Goal: Transaction & Acquisition: Purchase product/service

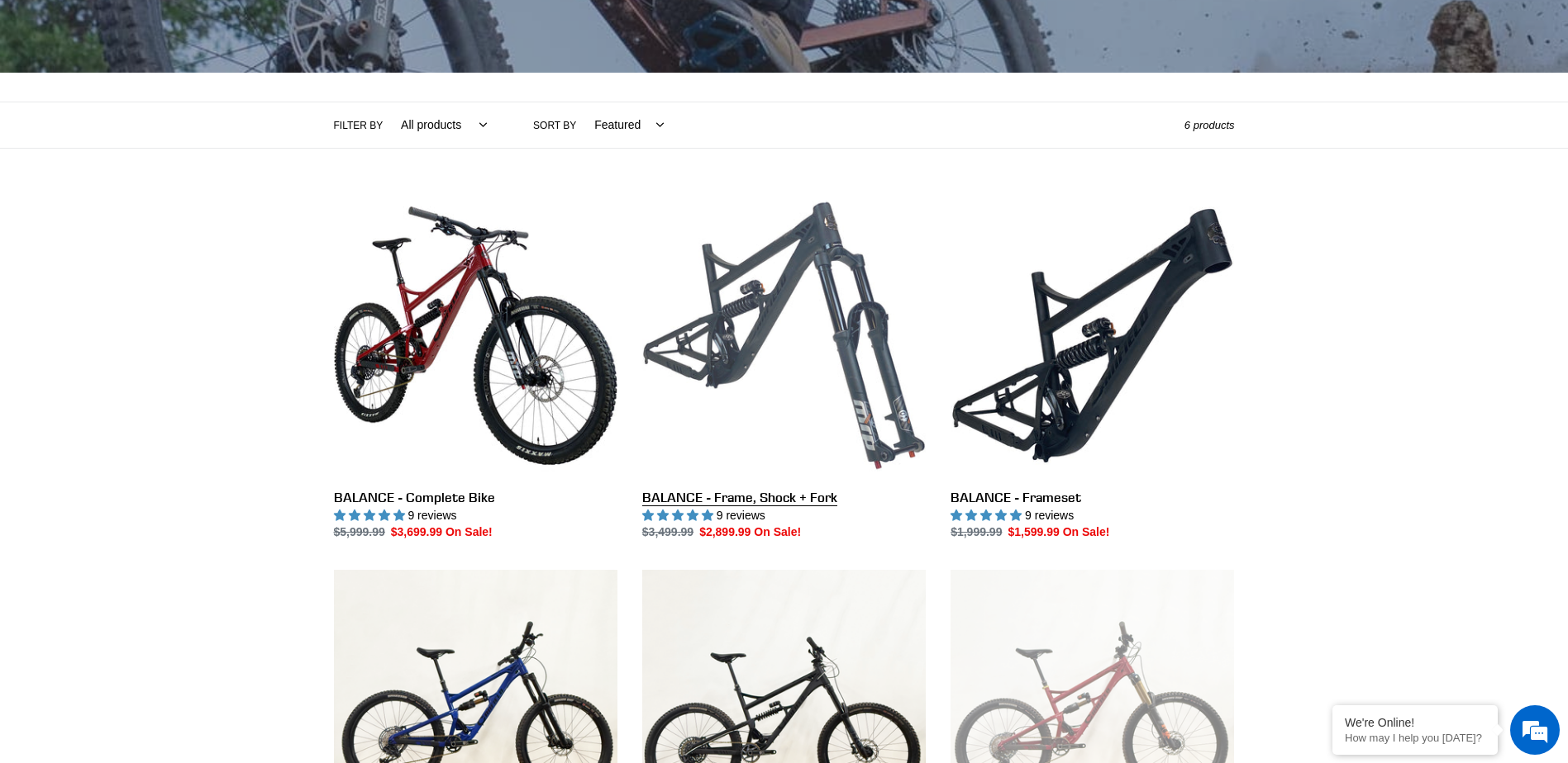
click at [867, 358] on link "BALANCE - Frame, Shock + Fork" at bounding box center [784, 368] width 284 height 347
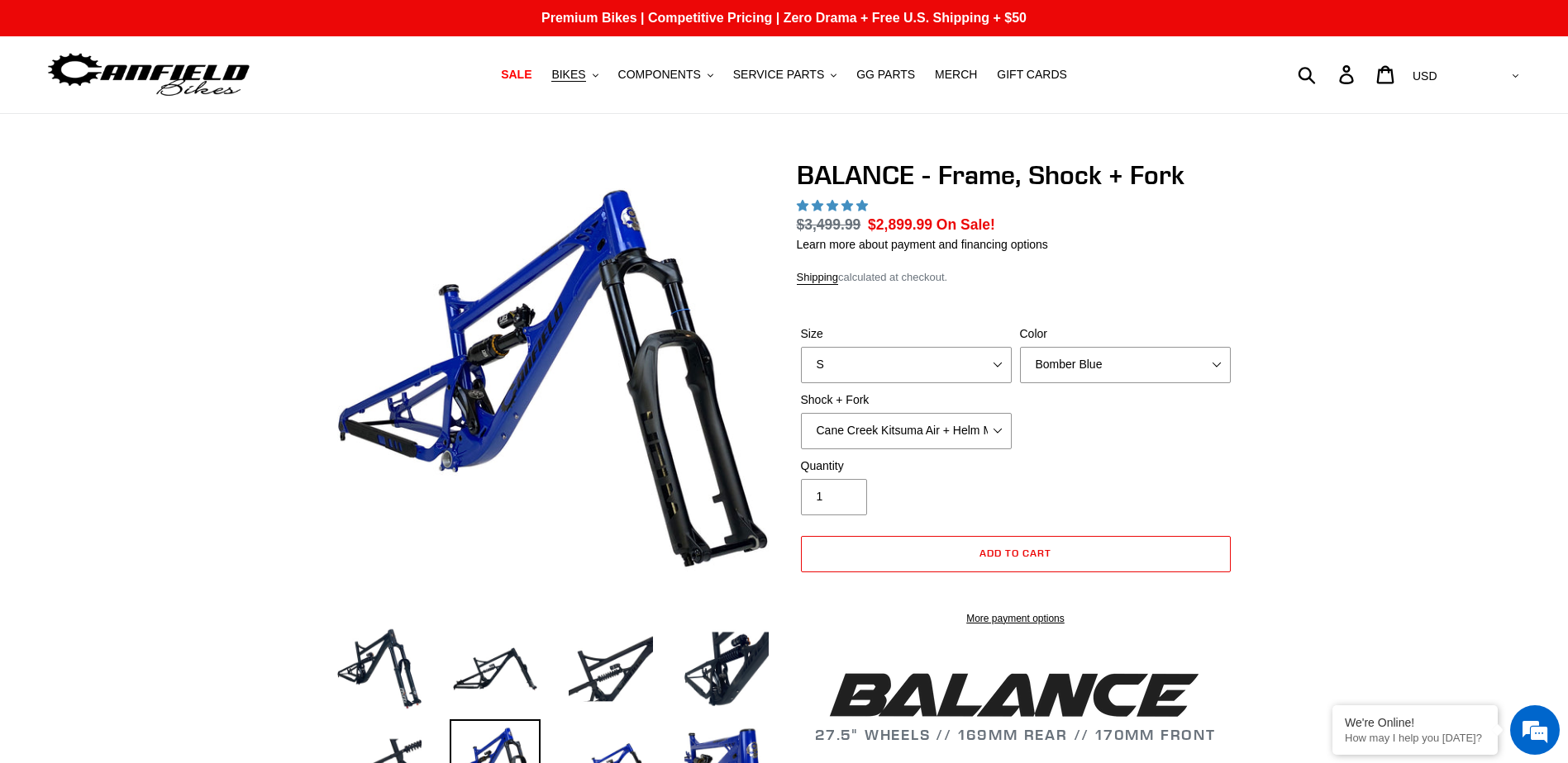
select select "highest-rating"
click at [991, 371] on select "S M L XL" at bounding box center [906, 365] width 211 height 37
select select "XL"
click at [801, 347] on select "S M L XL" at bounding box center [906, 365] width 211 height 37
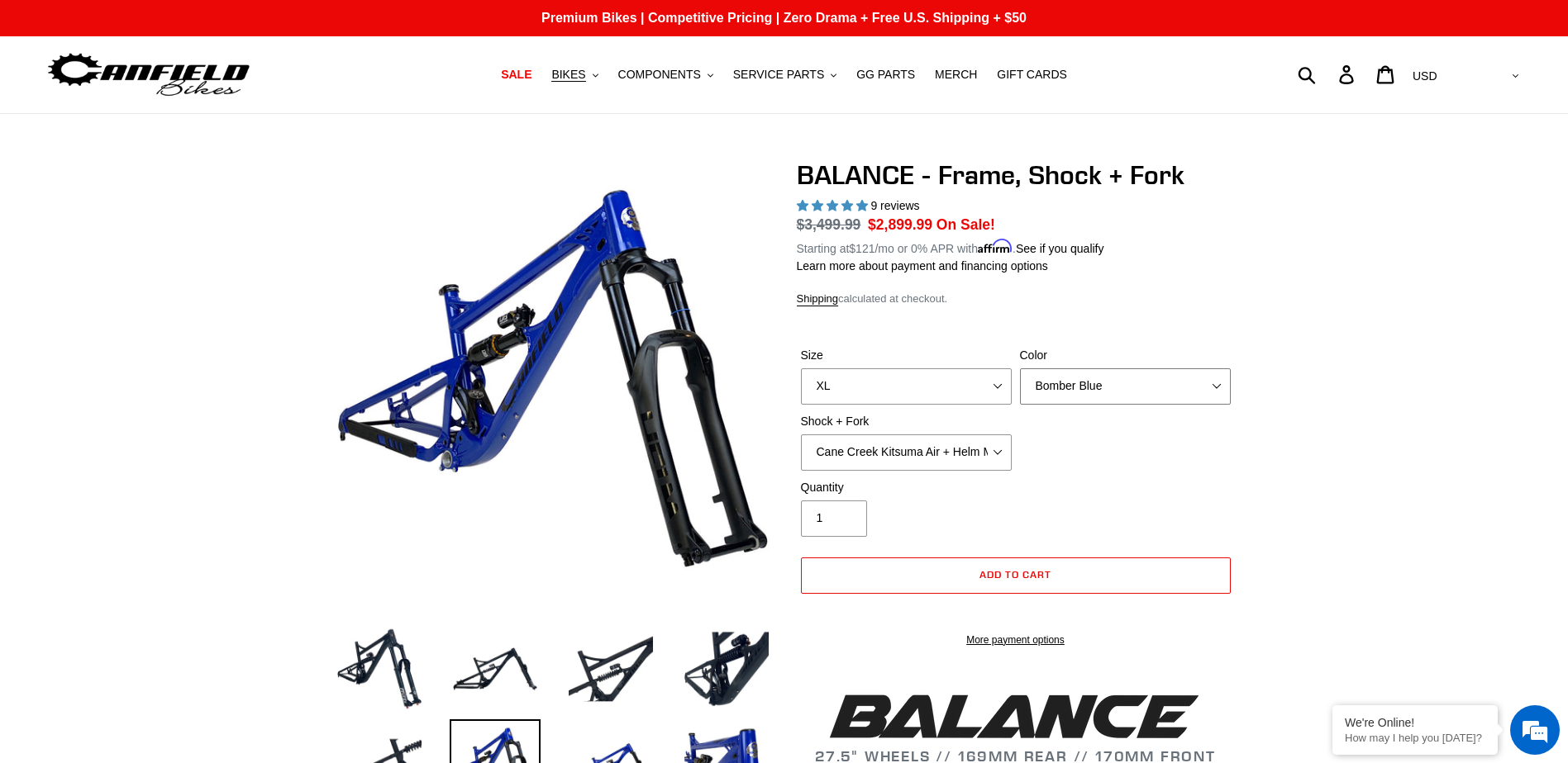
click at [1086, 376] on select "Bomber Blue Goat's Blood Stealth Black" at bounding box center [1125, 387] width 211 height 37
select select "Stealth Black"
click at [1020, 368] on select "Bomber Blue Goat's Blood Stealth Black" at bounding box center [1125, 387] width 211 height 37
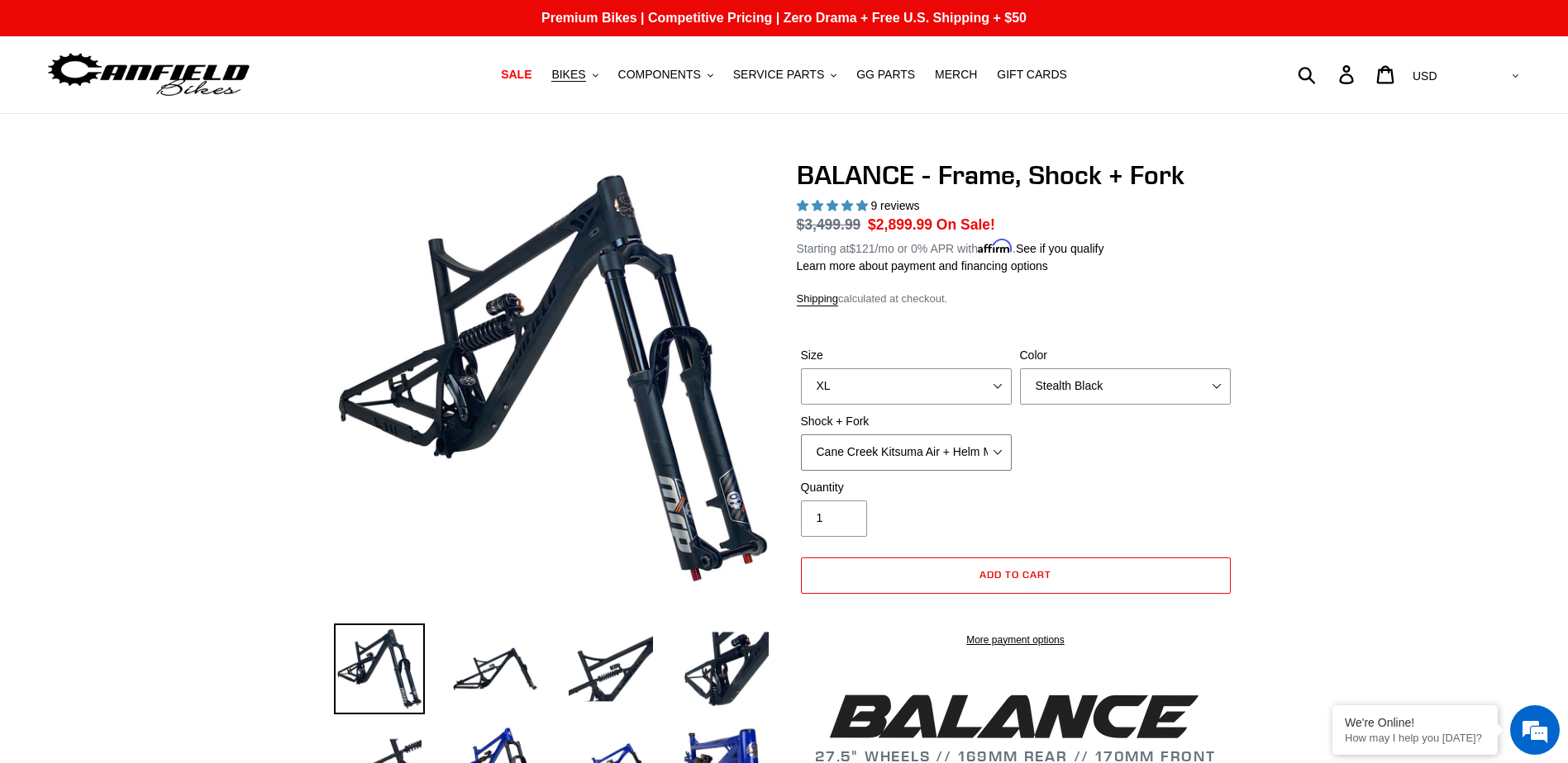
click at [942, 463] on select "Cane Creek Kitsuma Air + Helm MKII 27.5 170mm Fox Float X2 or DHX2 + Fox Float …" at bounding box center [906, 453] width 211 height 37
click at [801, 435] on select "Cane Creek Kitsuma Air + Helm MKII 27.5 170mm Fox Float X2 or DHX2 + Fox Float …" at bounding box center [906, 453] width 211 height 37
click at [992, 464] on select "Cane Creek Kitsuma Air + Helm MKII 27.5 170mm Fox Float X2 or DHX2 + Fox Float …" at bounding box center [906, 453] width 211 height 37
click at [801, 435] on select "Cane Creek Kitsuma Air + Helm MKII 27.5 170mm Fox Float X2 or DHX2 + Fox Float …" at bounding box center [906, 453] width 211 height 37
click at [967, 458] on select "Cane Creek Kitsuma Air + Helm MKII 27.5 170mm Fox Float X2 or DHX2 + Fox Float …" at bounding box center [906, 453] width 211 height 37
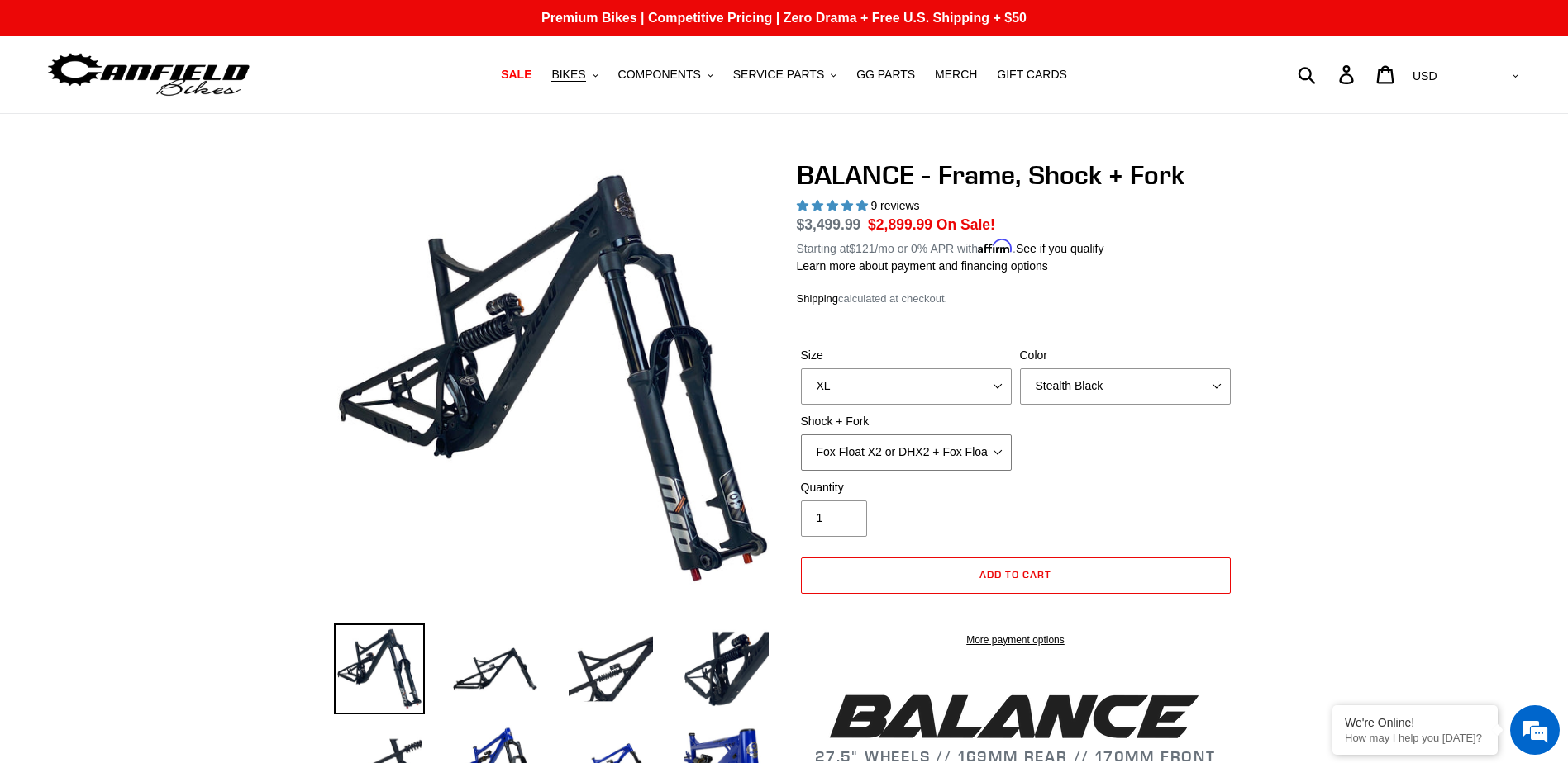
click at [801, 435] on select "Cane Creek Kitsuma Air + Helm MKII 27.5 170mm Fox Float X2 or DHX2 + Fox Float …" at bounding box center [906, 453] width 211 height 37
click at [958, 457] on select "Cane Creek Kitsuma Air + Helm MKII 27.5 170mm Fox Float X2 or DHX2 + Fox Float …" at bounding box center [906, 453] width 211 height 37
click at [801, 435] on select "Cane Creek Kitsuma Air + Helm MKII 27.5 170mm Fox Float X2 or DHX2 + Fox Float …" at bounding box center [906, 453] width 211 height 37
click at [946, 454] on select "Cane Creek Kitsuma Air + Helm MKII 27.5 170mm Fox Float X2 or DHX2 + Fox Float …" at bounding box center [906, 453] width 211 height 37
click at [1221, 430] on div "Size S M L XL Color Bomber Blue Goat's Blood Stealth Black Shock + Fork Cane Cr…" at bounding box center [1015, 412] width 438 height 132
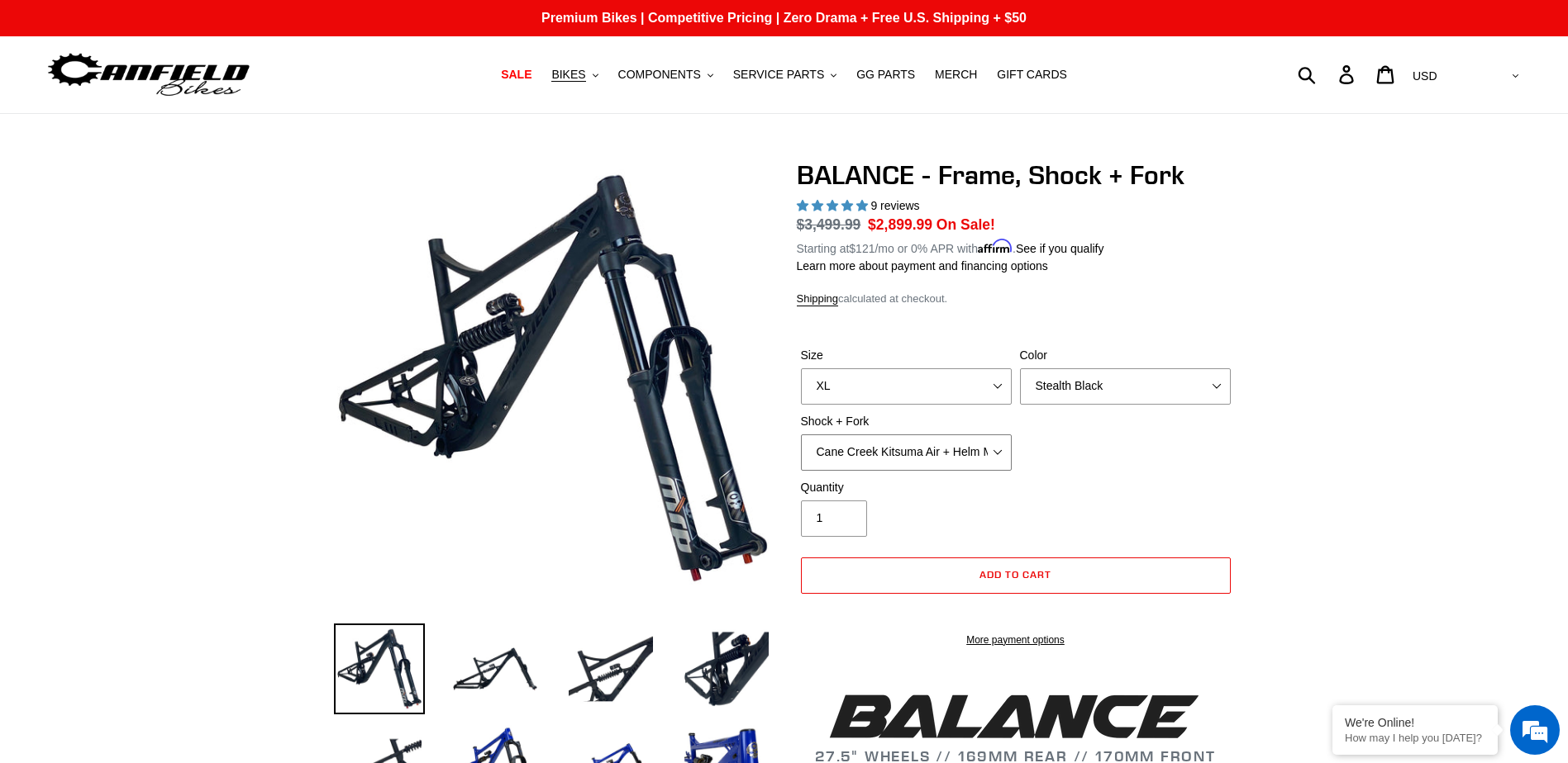
click at [991, 466] on select "Cane Creek Kitsuma Air + Helm MKII 27.5 170mm Fox Float X2 or DHX2 + Fox Float …" at bounding box center [906, 453] width 211 height 37
select select "Fox Float X2 or DHX2 + Fox Float GripX2 Kashima 170mm (29 or 27.5)"
click at [801, 435] on select "Cane Creek Kitsuma Air + Helm MKII 27.5 170mm Fox Float X2 or DHX2 + Fox Float …" at bounding box center [906, 453] width 211 height 37
click at [998, 459] on select "Cane Creek Kitsuma Air + Helm MKII 27.5 170mm Fox Float X2 or DHX2 + Fox Float …" at bounding box center [906, 453] width 211 height 37
